Goal: Task Accomplishment & Management: Complete application form

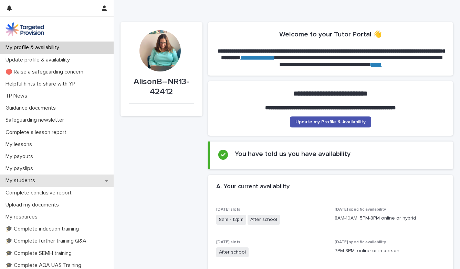
click at [57, 180] on div "My students" at bounding box center [57, 181] width 114 height 12
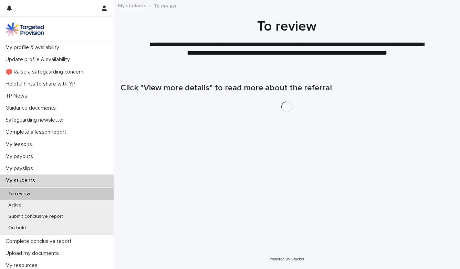
click at [57, 180] on div "My students" at bounding box center [57, 181] width 114 height 12
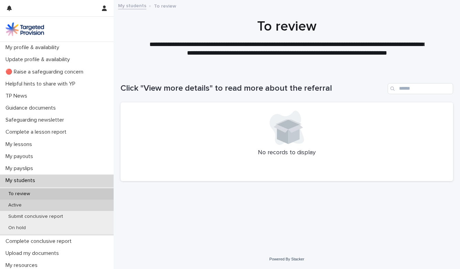
click at [23, 204] on p "Active" at bounding box center [15, 206] width 24 height 6
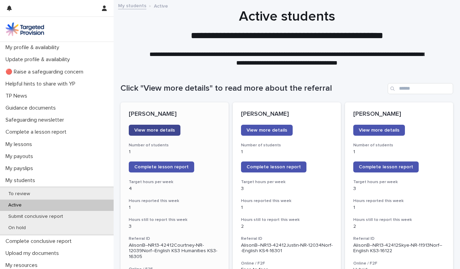
click at [155, 128] on span "View more details" at bounding box center [154, 130] width 41 height 5
click at [156, 166] on span "Complete lesson report" at bounding box center [161, 167] width 54 height 5
